Goal: Transaction & Acquisition: Book appointment/travel/reservation

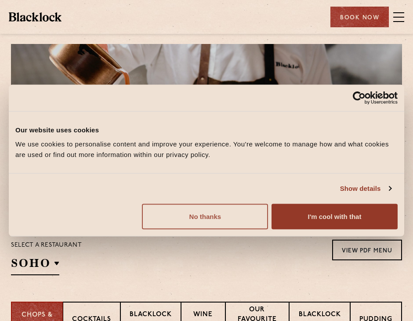
click at [244, 220] on button "No thanks" at bounding box center [205, 217] width 126 height 26
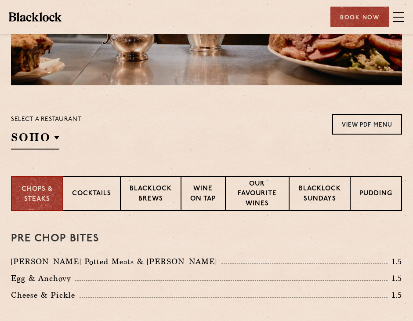
scroll to position [132, 0]
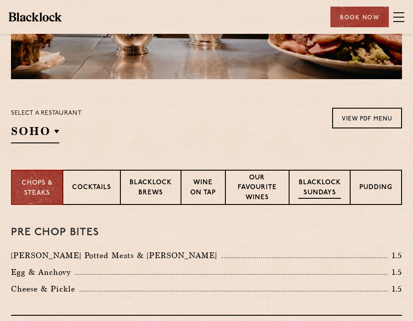
click at [314, 187] on p "Blacklock Sundays" at bounding box center [320, 188] width 43 height 21
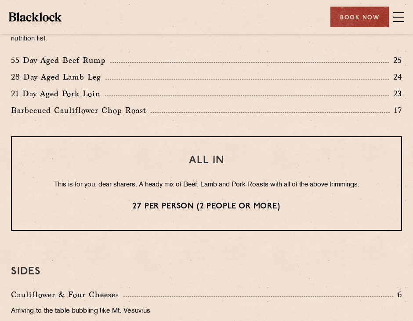
scroll to position [616, 0]
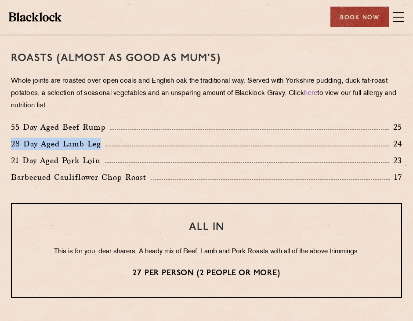
drag, startPoint x: 13, startPoint y: 145, endPoint x: 100, endPoint y: 146, distance: 87.5
click at [100, 146] on p "28 Day Aged Lamb Leg" at bounding box center [58, 144] width 95 height 12
click at [101, 150] on div "28 Day Aged Lamb Leg 24" at bounding box center [206, 146] width 405 height 17
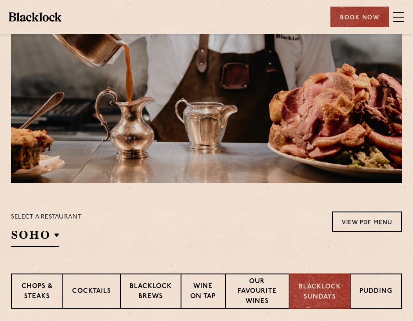
scroll to position [88, 0]
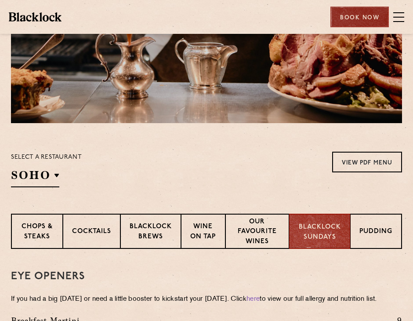
click at [341, 11] on div "Book Now" at bounding box center [360, 17] width 59 height 21
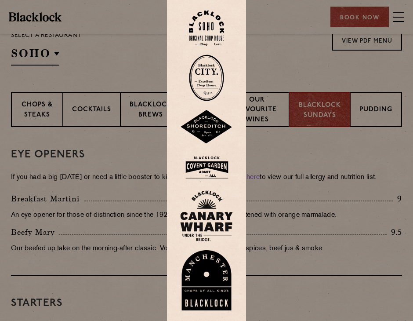
scroll to position [220, 0]
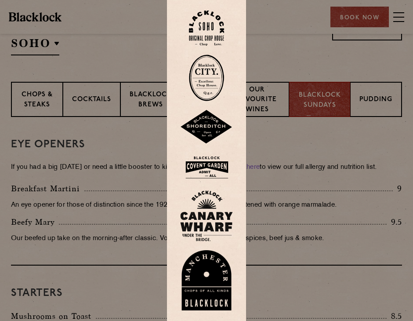
click at [217, 179] on img at bounding box center [206, 167] width 53 height 29
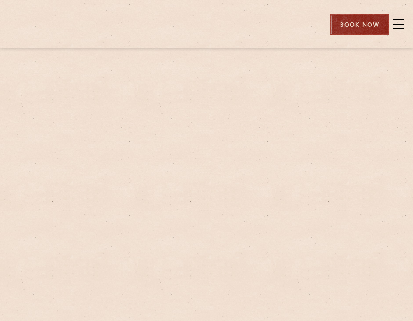
click at [341, 19] on div "Book Now" at bounding box center [360, 24] width 59 height 21
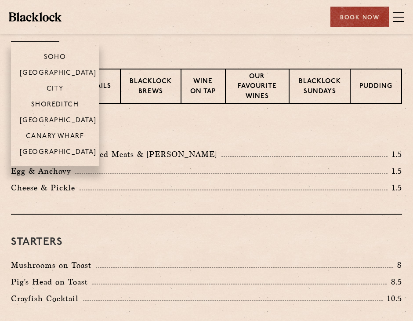
click at [76, 58] on li "Soho" at bounding box center [55, 53] width 88 height 22
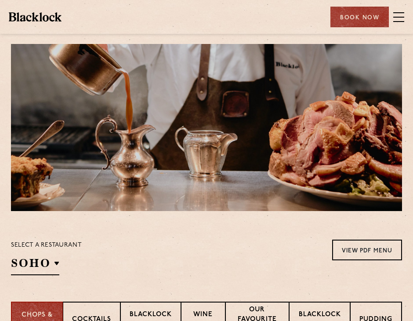
click at [366, 16] on div "Book Now" at bounding box center [360, 17] width 59 height 21
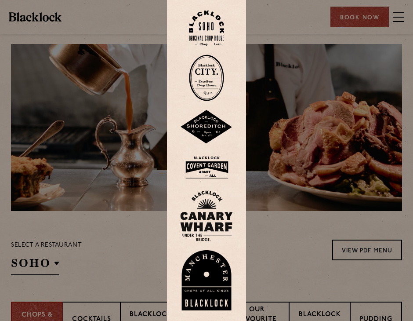
click at [215, 33] on img at bounding box center [206, 29] width 35 height 36
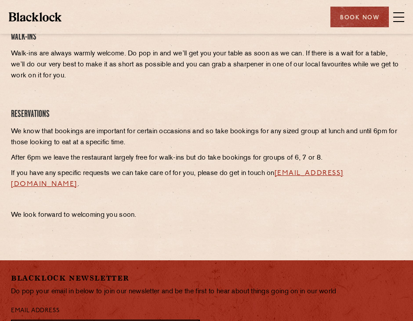
scroll to position [352, 0]
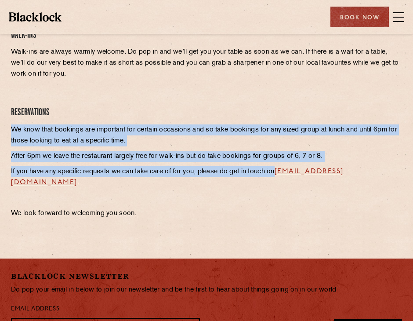
drag, startPoint x: 11, startPoint y: 129, endPoint x: 286, endPoint y: 175, distance: 278.7
click at [286, 175] on div "Soho Reservations Walk-Ins Walk-ins are always warmly welcome. Do pop in and we…" at bounding box center [206, 119] width 405 height 210
click at [260, 136] on p "We know that bookings are important for certain occasions and so take bookings …" at bounding box center [206, 135] width 391 height 22
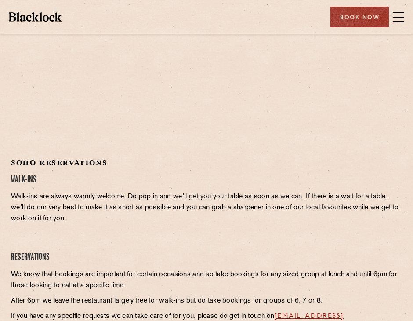
scroll to position [157, 0]
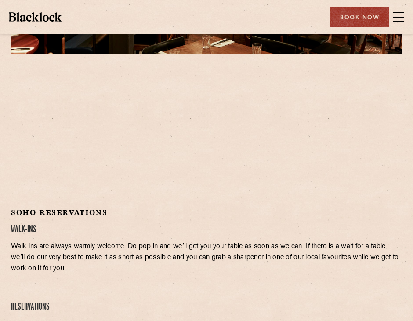
click at [258, 156] on div at bounding box center [206, 133] width 391 height 132
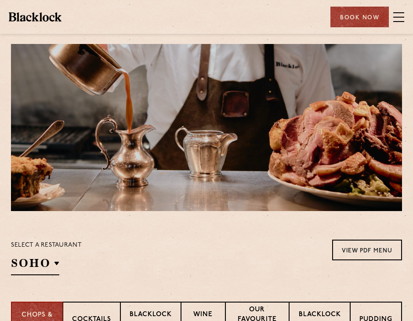
scroll to position [132, 0]
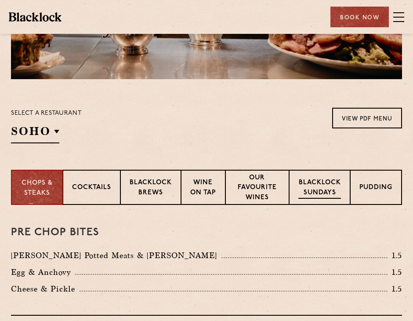
click at [318, 189] on p "Blacklock Sundays" at bounding box center [320, 188] width 43 height 21
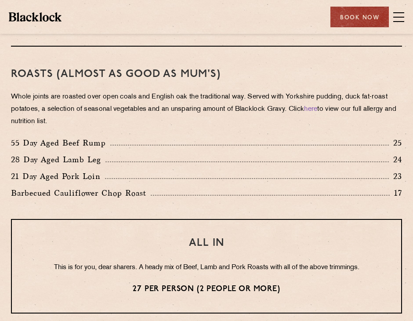
scroll to position [616, 0]
